Goal: Task Accomplishment & Management: Manage account settings

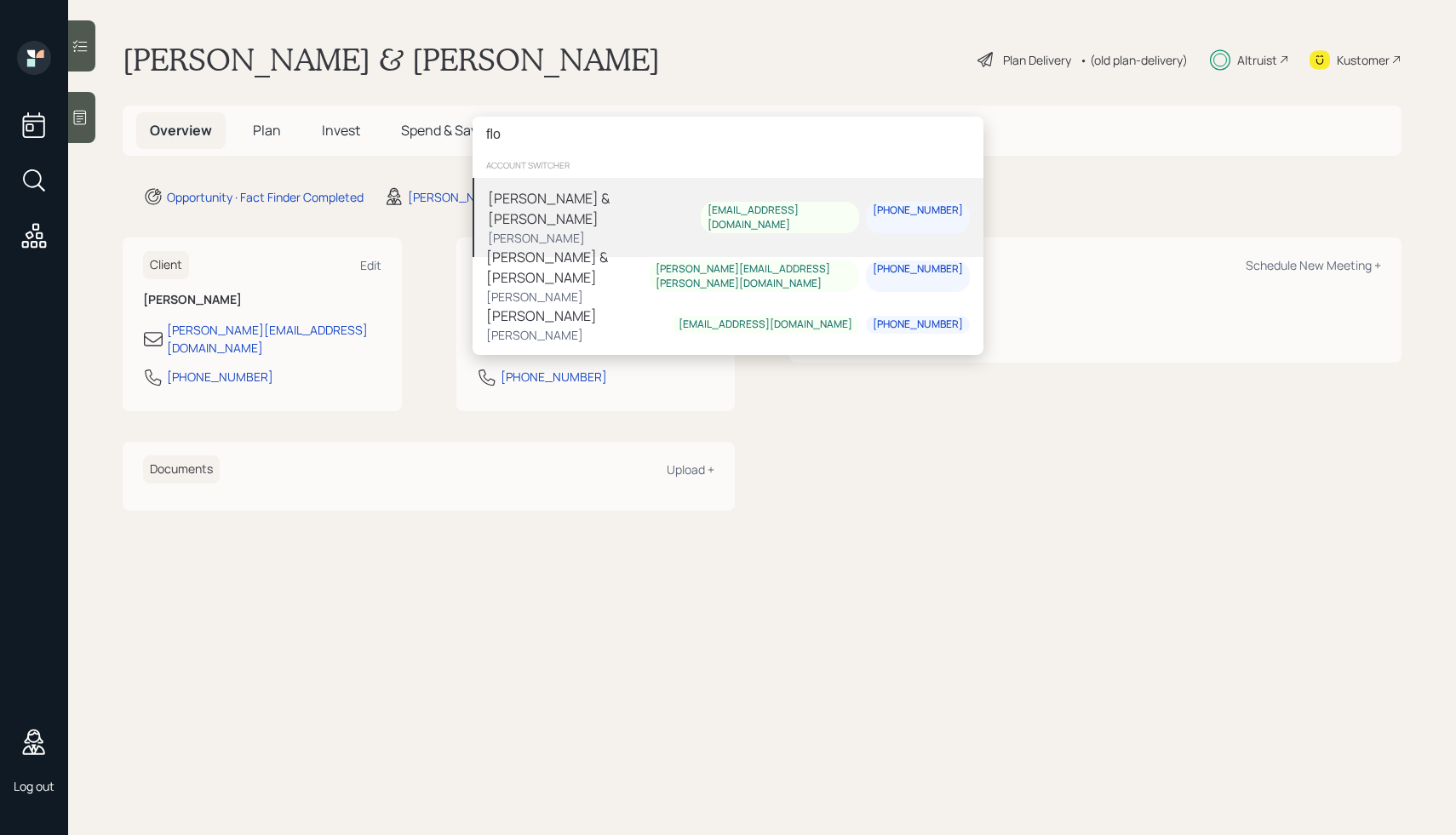
type input "[PERSON_NAME]"
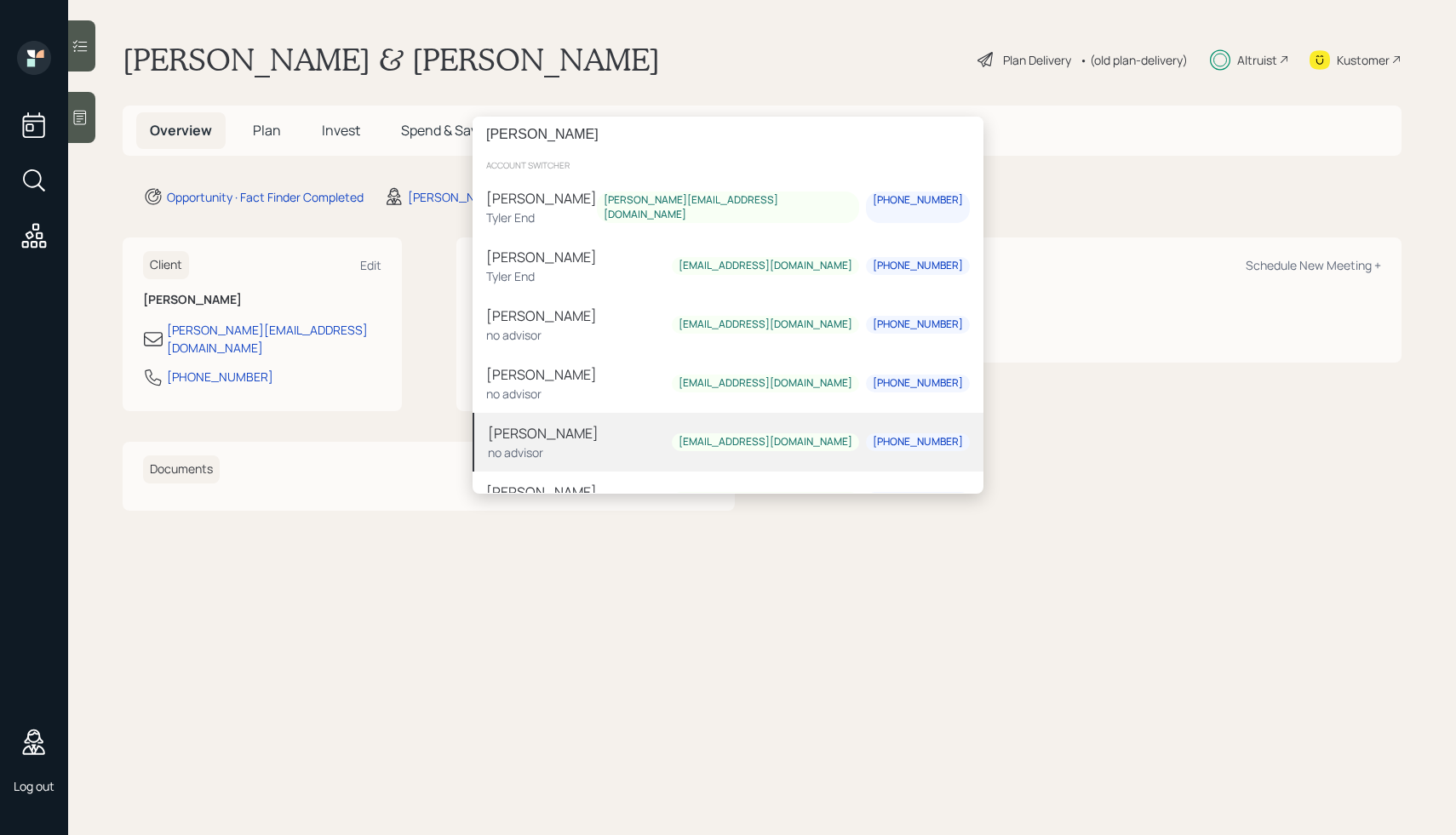
type input "bruno"
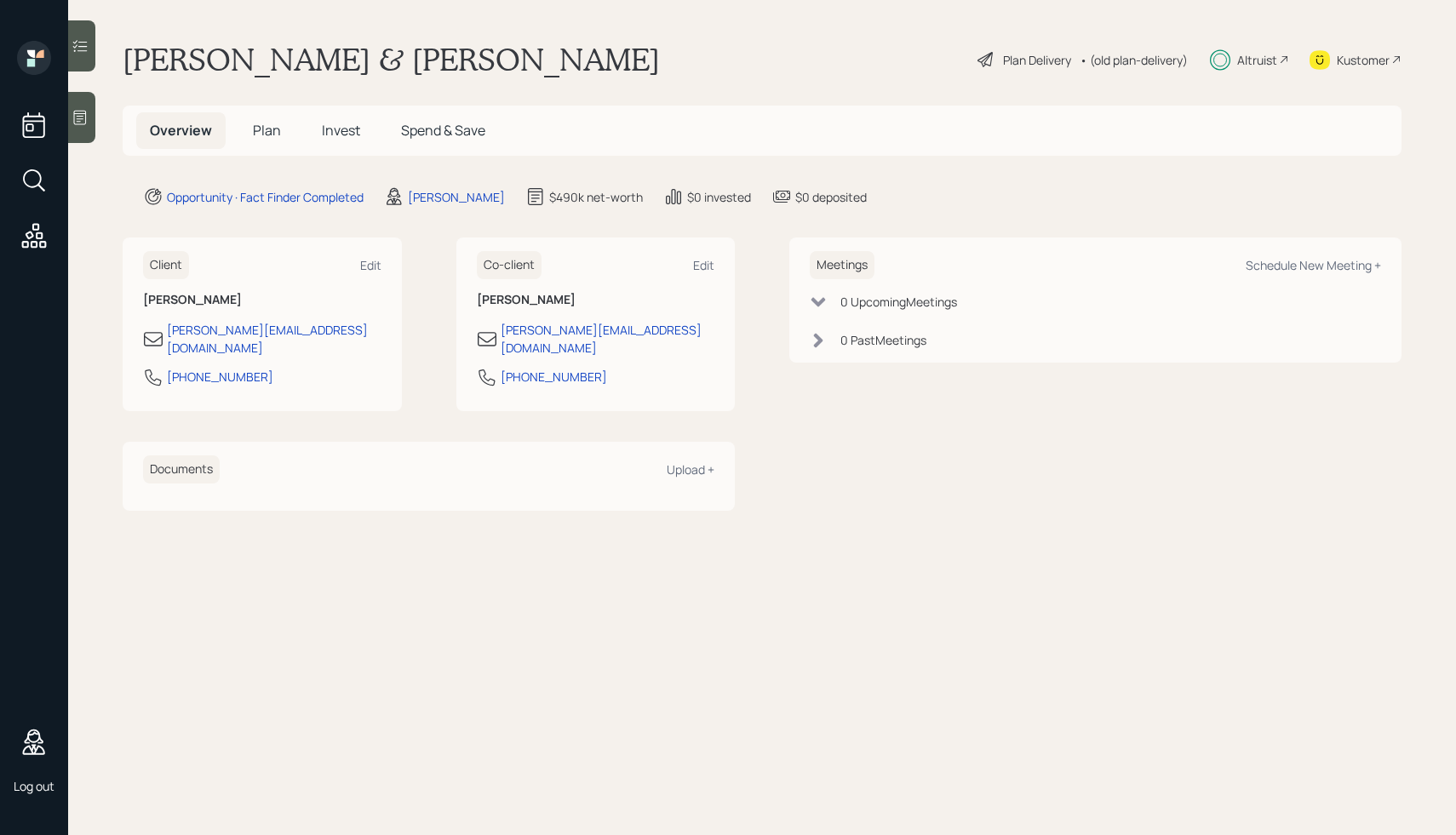
click at [1154, 501] on div "bruno account switcher Bruno Dinicola Tyler End bruno_dinicola@yahoo.com 915-47…" at bounding box center [728, 417] width 1456 height 835
